Goal: Transaction & Acquisition: Purchase product/service

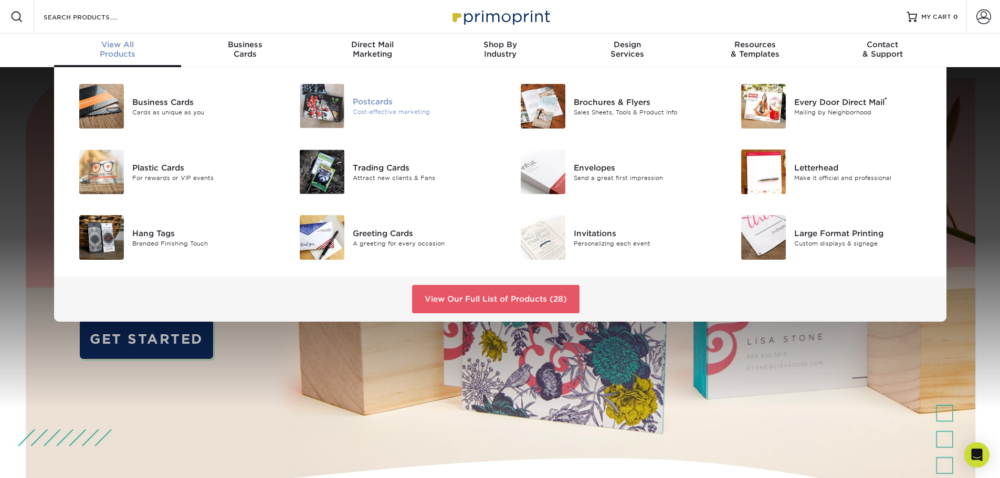
click at [396, 109] on div "Cost-effective marketing" at bounding box center [422, 112] width 139 height 9
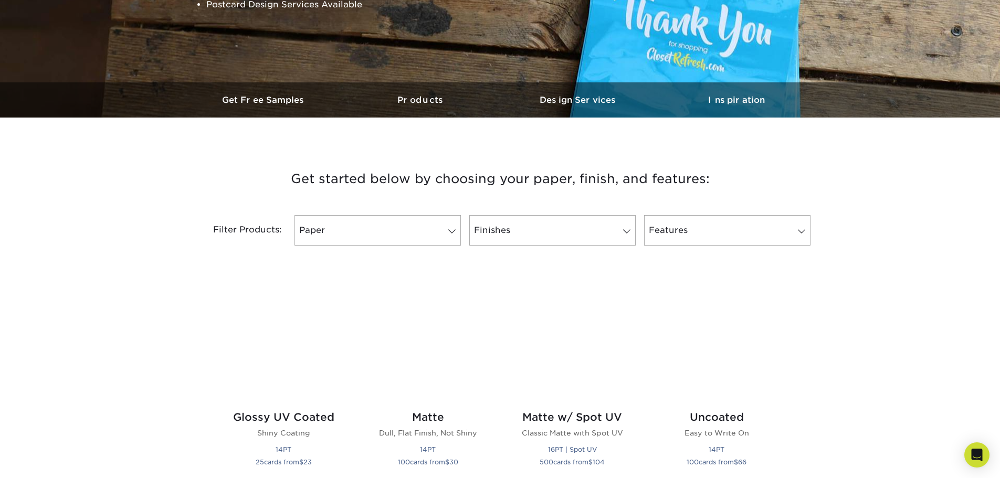
scroll to position [263, 0]
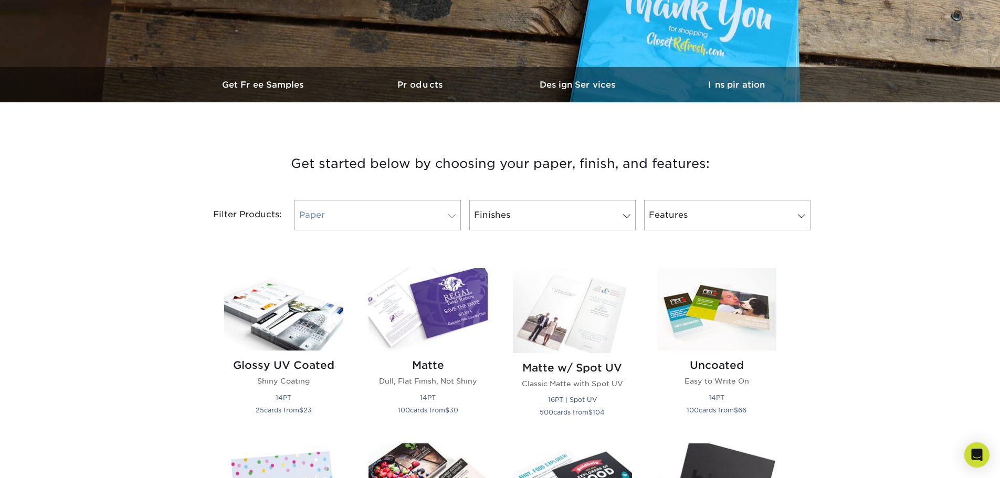
click at [410, 219] on link "Paper" at bounding box center [378, 215] width 166 height 30
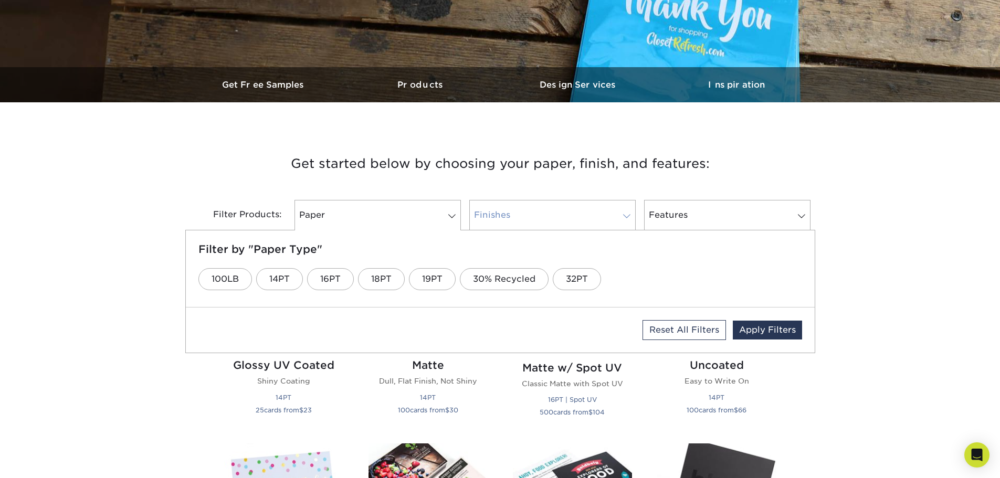
click at [516, 211] on link "Finishes" at bounding box center [552, 215] width 166 height 30
click at [407, 279] on link "Matte" at bounding box center [407, 279] width 52 height 22
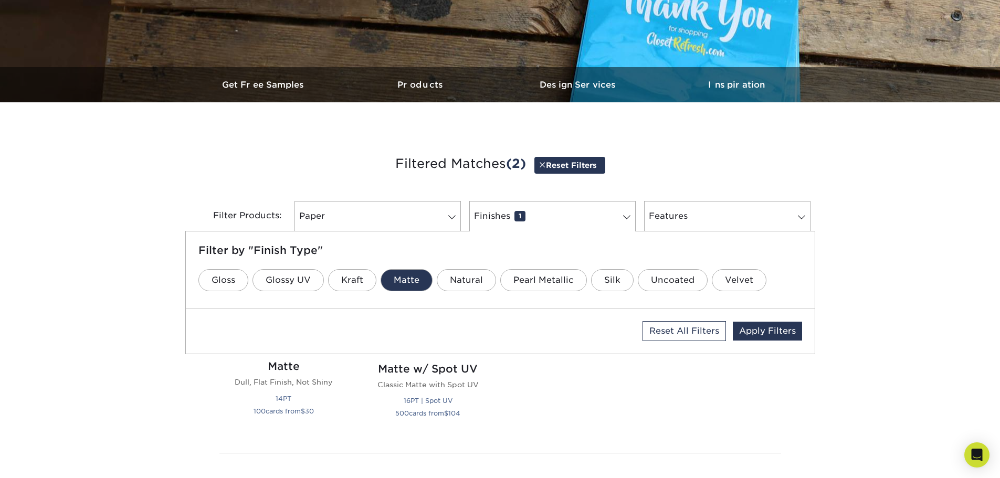
click at [854, 244] on div "Get started below by choosing your paper, finish, and features: Filtered Matche…" at bounding box center [500, 347] width 1000 height 438
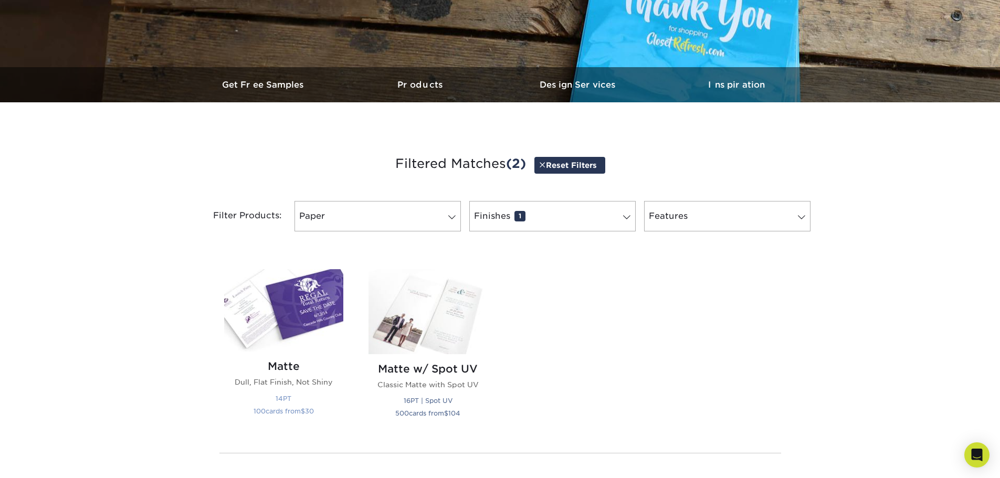
click at [324, 303] on img at bounding box center [283, 310] width 119 height 82
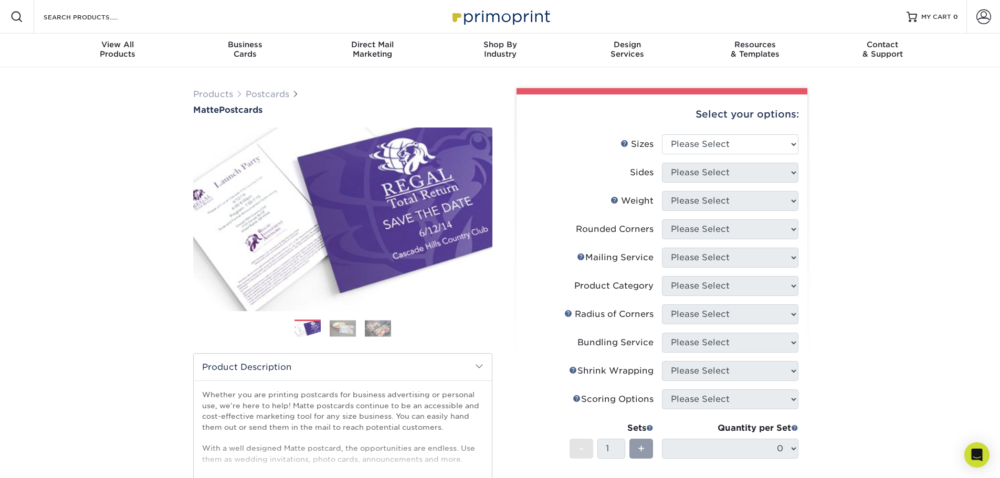
click at [17, 212] on div "Products Postcards Matte Postcards Next $" at bounding box center [500, 375] width 1000 height 616
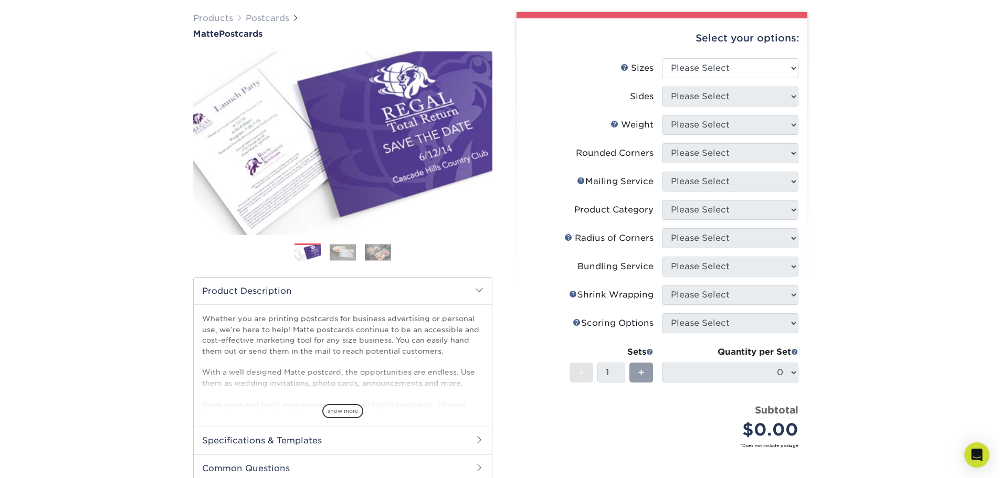
scroll to position [53, 0]
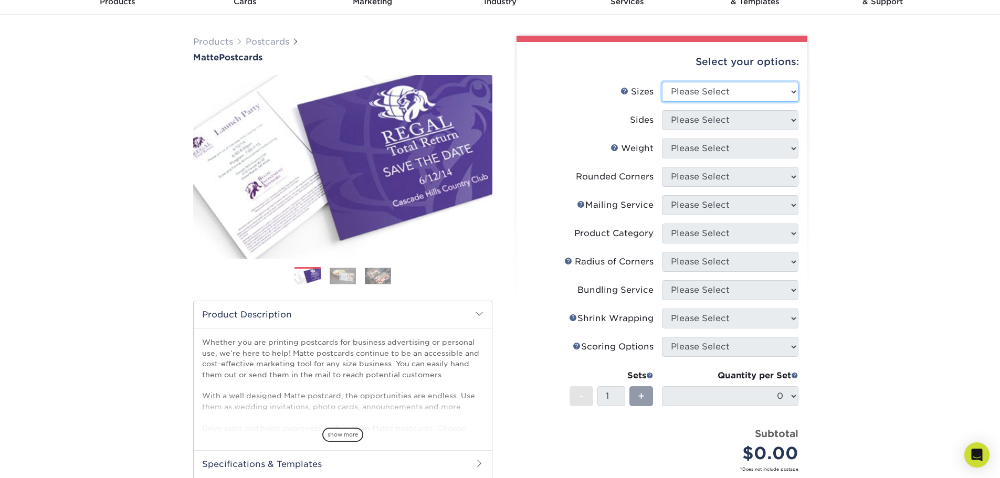
click at [760, 96] on select "Please Select 1.5" x 7" 2" x 4" 2" x 6" 2" x 7" 2" x 8" 2.12" x 5.5" 2.125" x 5…" at bounding box center [730, 92] width 137 height 20
click at [759, 96] on select "Please Select 1.5" x 7" 2" x 4" 2" x 6" 2" x 7" 2" x 8" 2.12" x 5.5" 2.125" x 5…" at bounding box center [730, 92] width 137 height 20
click at [345, 279] on img at bounding box center [343, 276] width 26 height 16
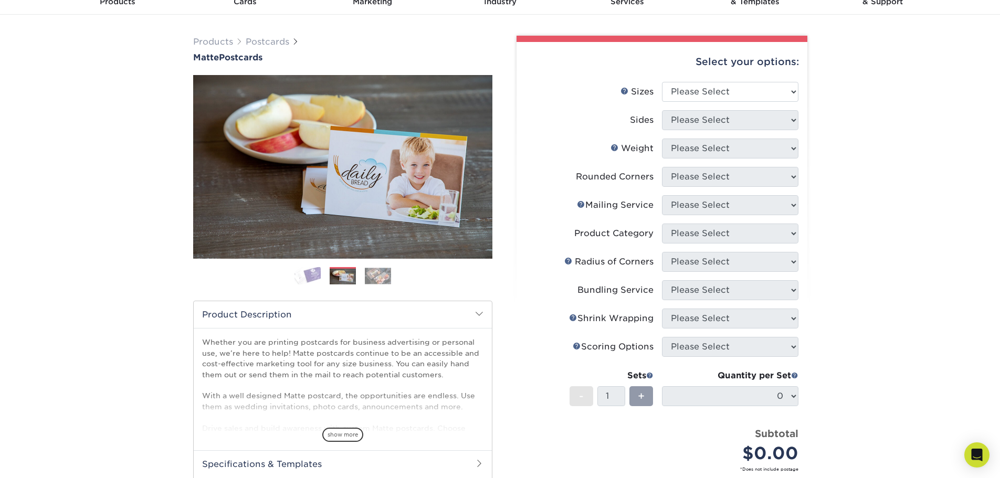
click at [380, 277] on img at bounding box center [378, 276] width 26 height 16
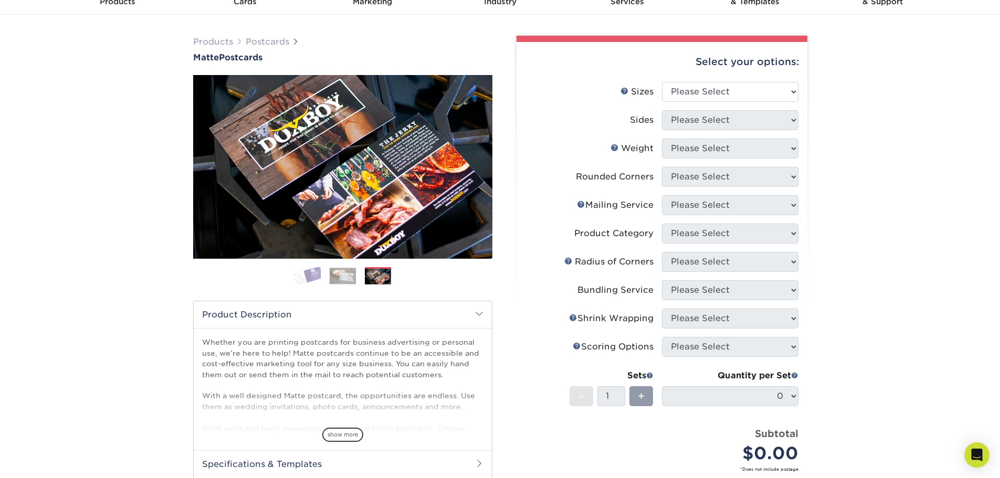
click at [757, 102] on li "Sizes Help Sizes Please Select 1.5" x 7" 2" x 4" 2" x 6" 2" x 7" 2" x 8" 2.12" …" at bounding box center [662, 96] width 273 height 28
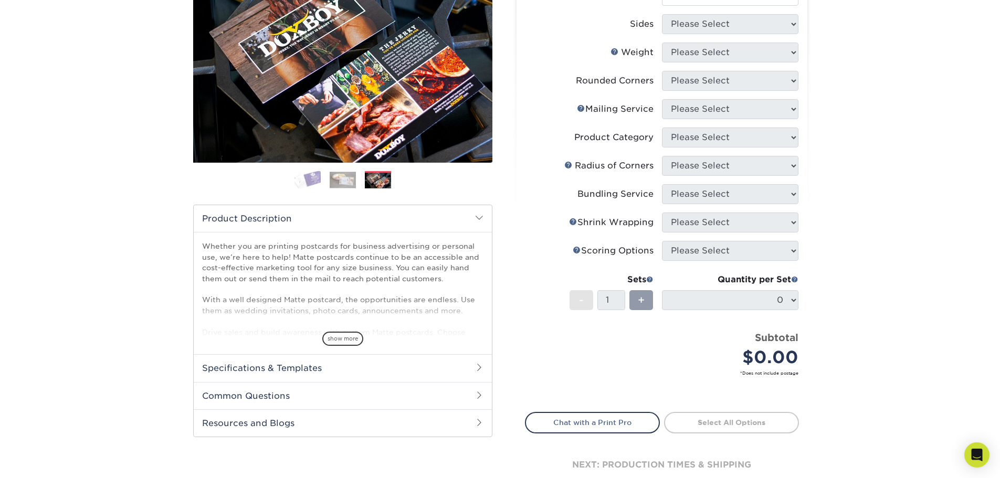
scroll to position [263, 0]
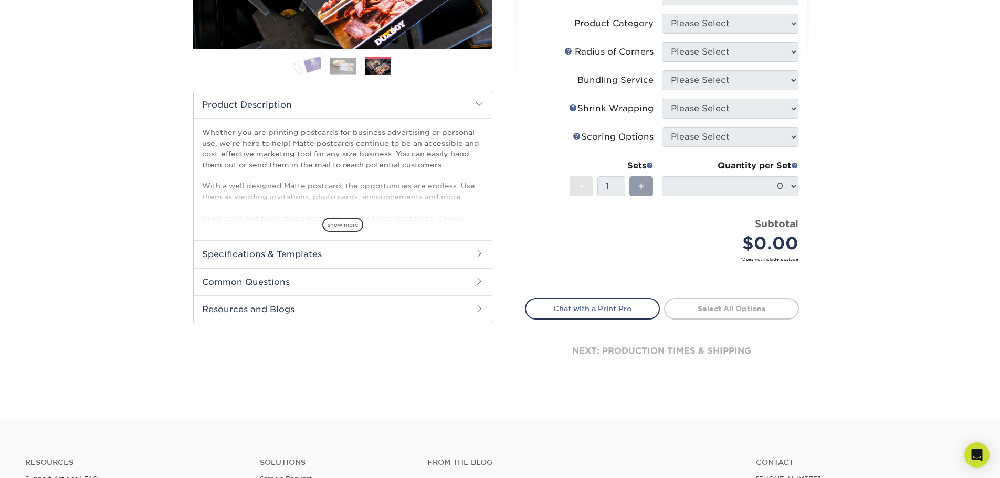
click at [345, 260] on h2 "Specifications & Templates" at bounding box center [343, 253] width 298 height 27
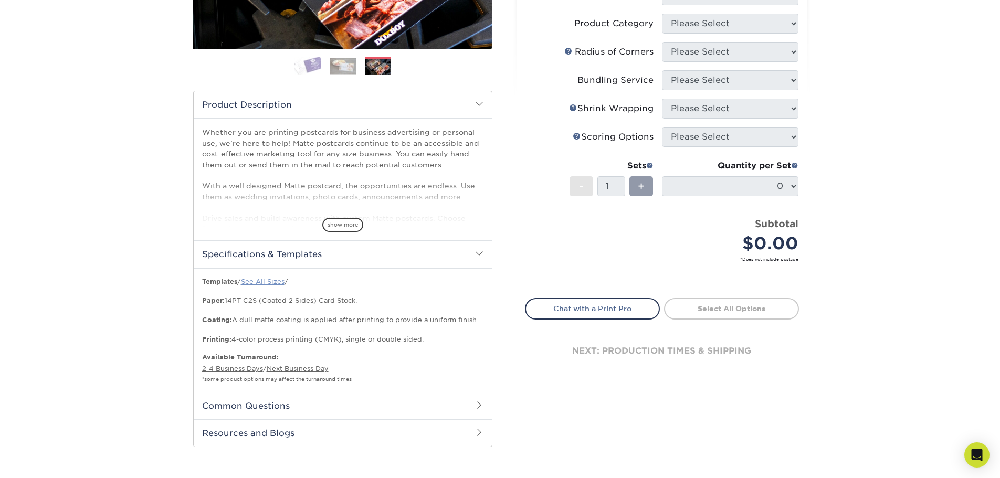
click at [275, 280] on link "See All Sizes" at bounding box center [263, 282] width 44 height 8
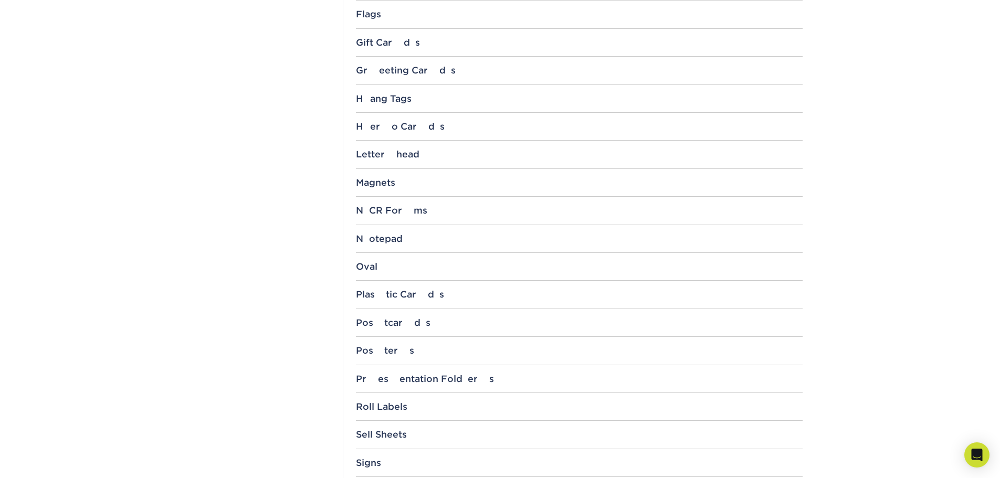
scroll to position [840, 0]
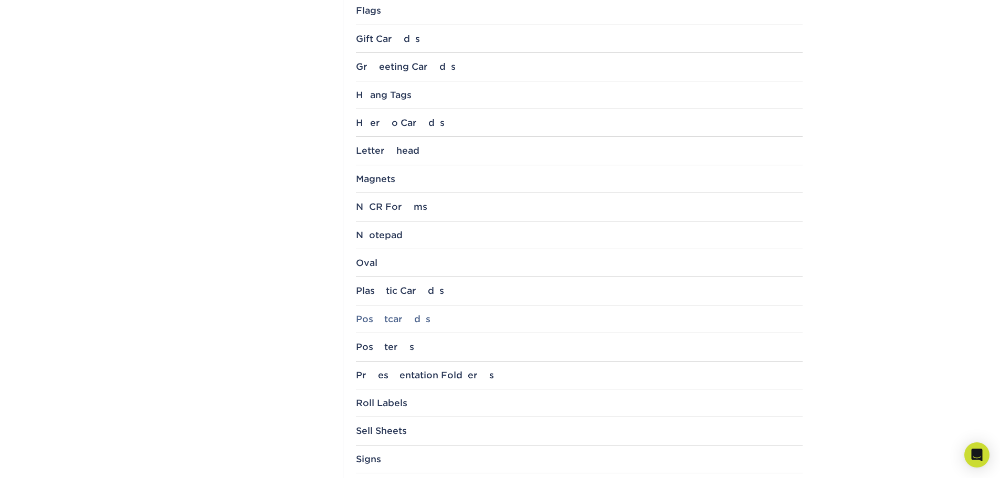
click at [390, 316] on div "Postcards" at bounding box center [579, 319] width 447 height 11
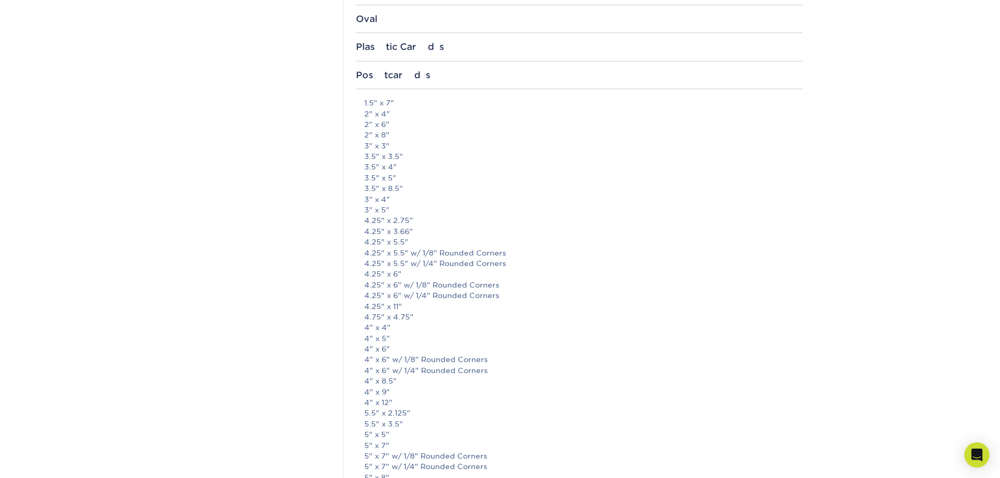
scroll to position [1103, 0]
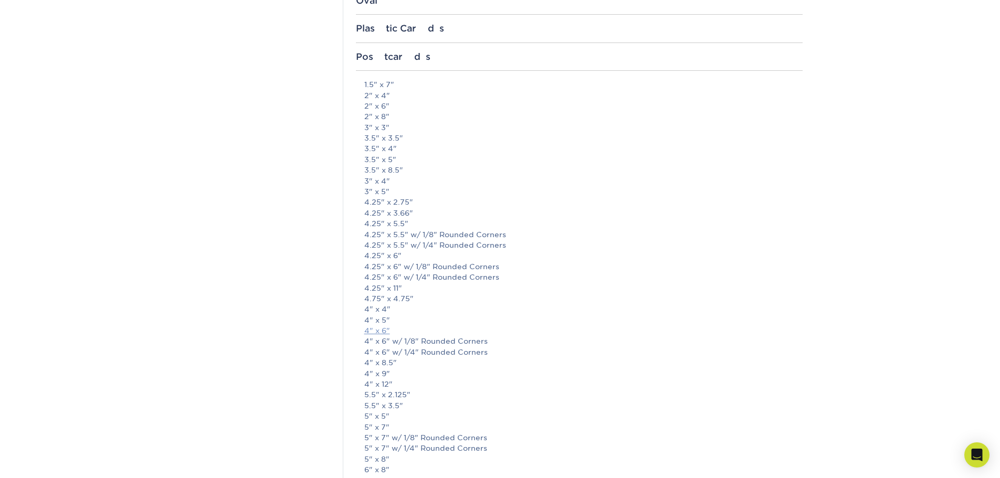
click at [376, 332] on link "4" x 6"" at bounding box center [377, 331] width 26 height 8
